Goal: Task Accomplishment & Management: Use online tool/utility

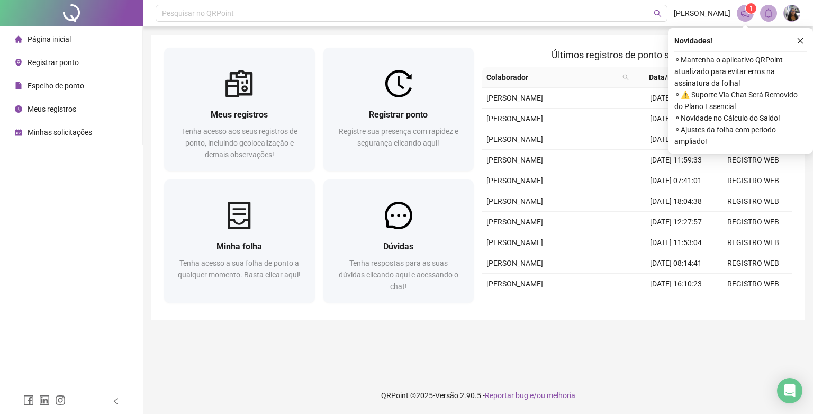
click at [802, 41] on icon "close" at bounding box center [800, 40] width 7 height 7
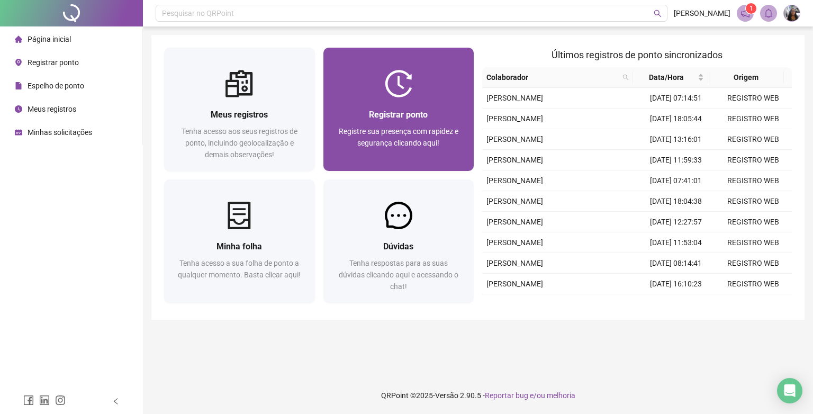
click at [378, 120] on div "Registrar ponto" at bounding box center [399, 114] width 126 height 13
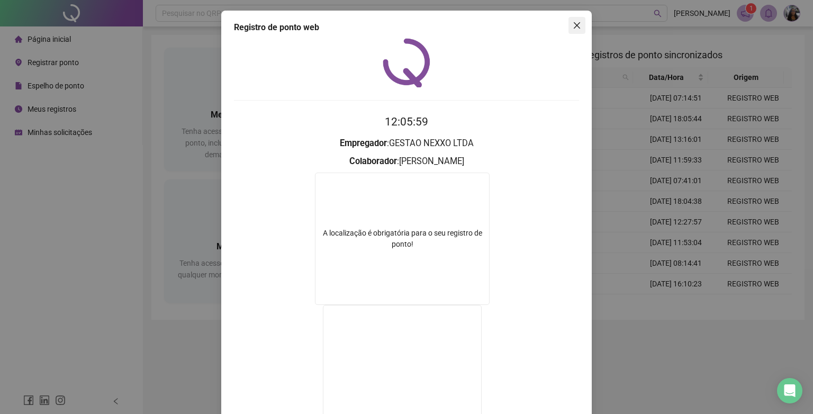
click at [573, 24] on icon "close" at bounding box center [577, 25] width 8 height 8
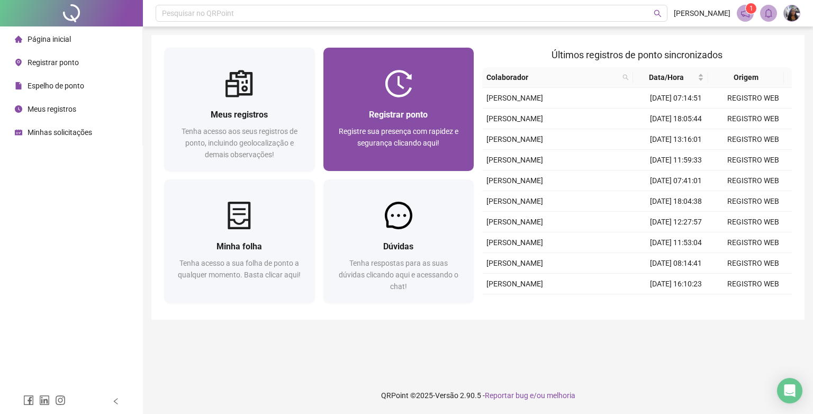
click at [462, 95] on div at bounding box center [399, 84] width 151 height 28
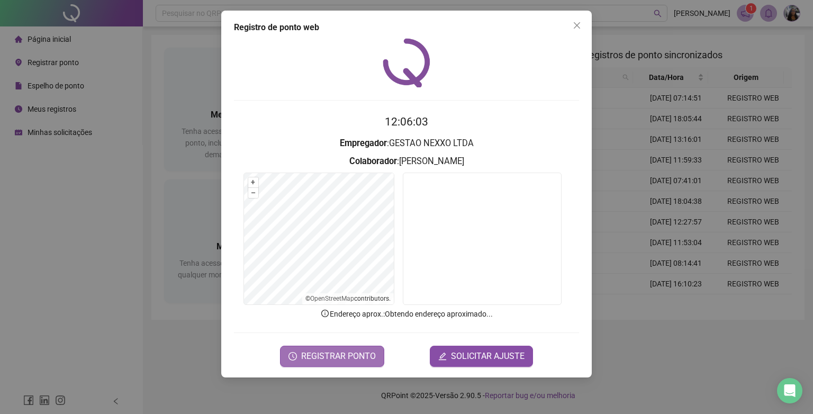
click at [345, 359] on span "REGISTRAR PONTO" at bounding box center [338, 356] width 75 height 13
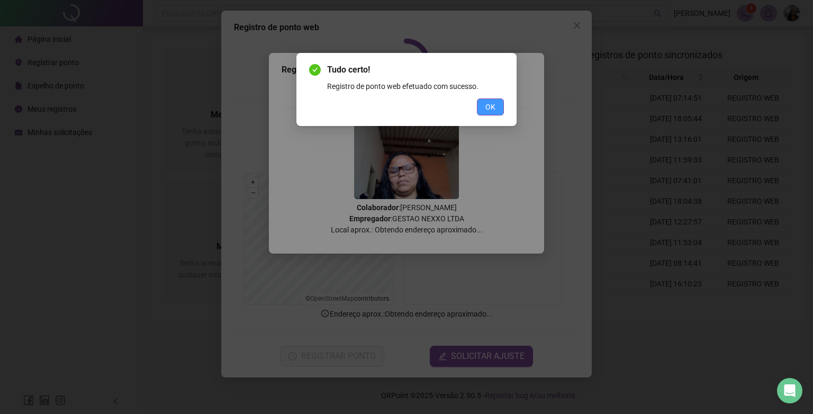
click at [496, 100] on button "OK" at bounding box center [490, 106] width 27 height 17
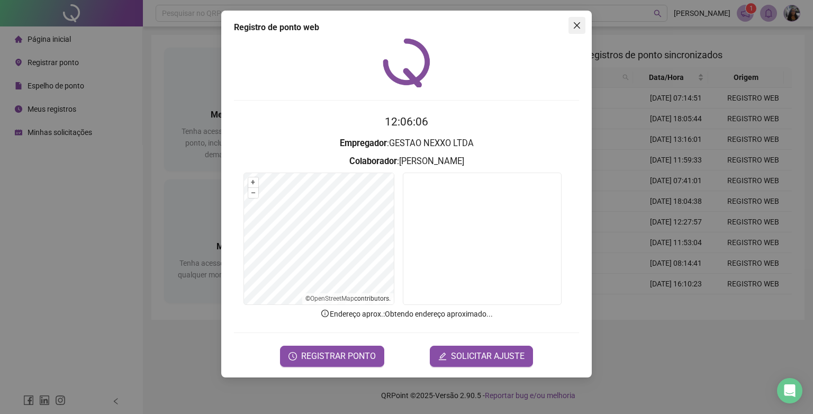
click at [580, 28] on icon "close" at bounding box center [577, 25] width 6 height 6
